Goal: Task Accomplishment & Management: Use online tool/utility

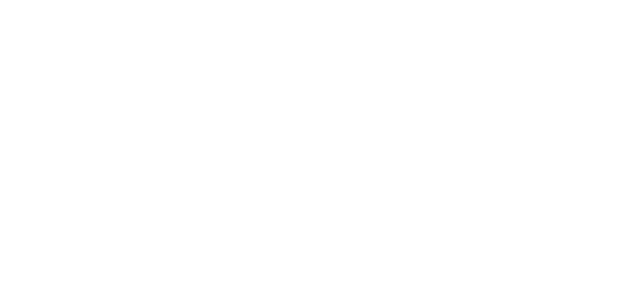
click at [450, 0] on html at bounding box center [319, 0] width 638 height 0
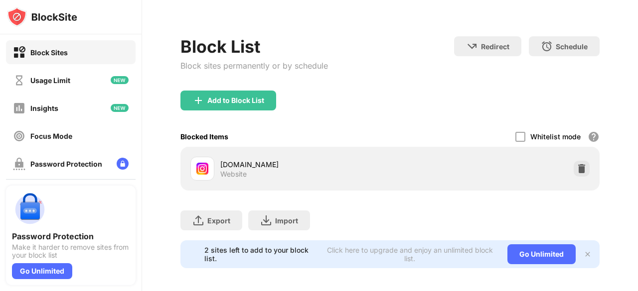
scroll to position [38, 0]
click at [576, 168] on img at bounding box center [581, 168] width 10 height 10
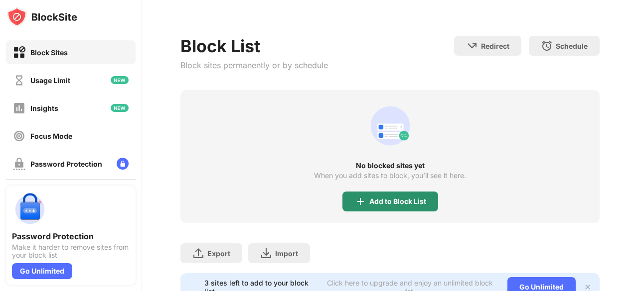
click at [392, 202] on div "Add to Block List" at bounding box center [397, 202] width 57 height 8
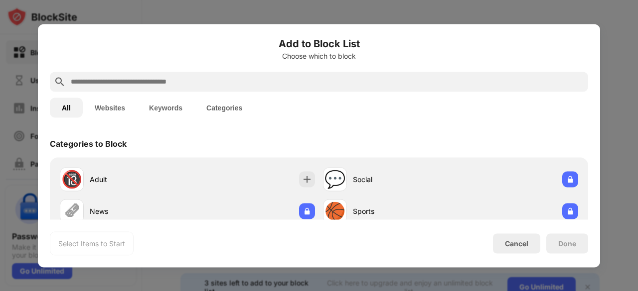
click at [324, 84] on input "text" at bounding box center [327, 82] width 514 height 12
type input "*"
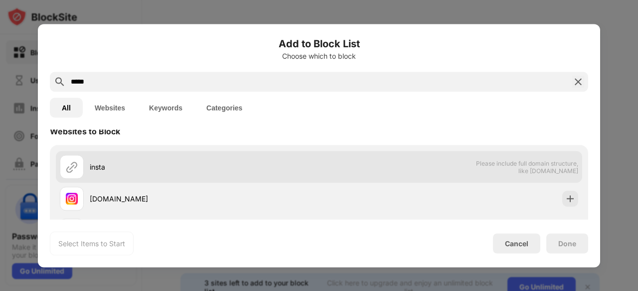
scroll to position [13, 0]
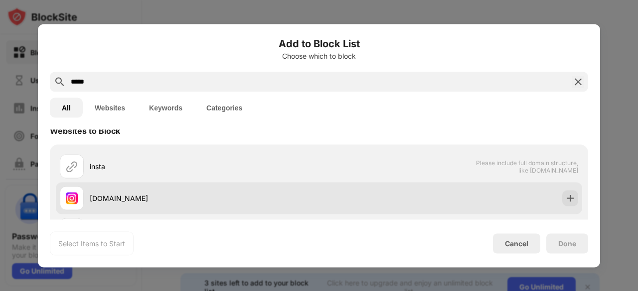
type input "*****"
click at [275, 191] on div "[DOMAIN_NAME]" at bounding box center [189, 198] width 259 height 24
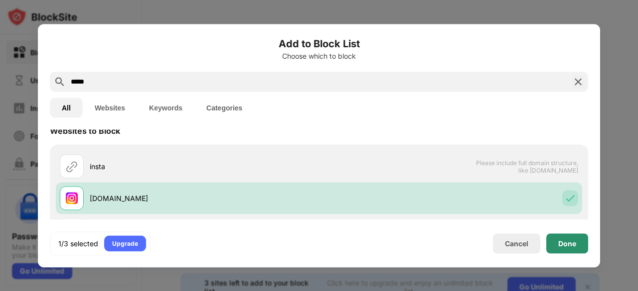
click at [568, 241] on div "Done" at bounding box center [567, 244] width 18 height 8
